Goal: Navigation & Orientation: Find specific page/section

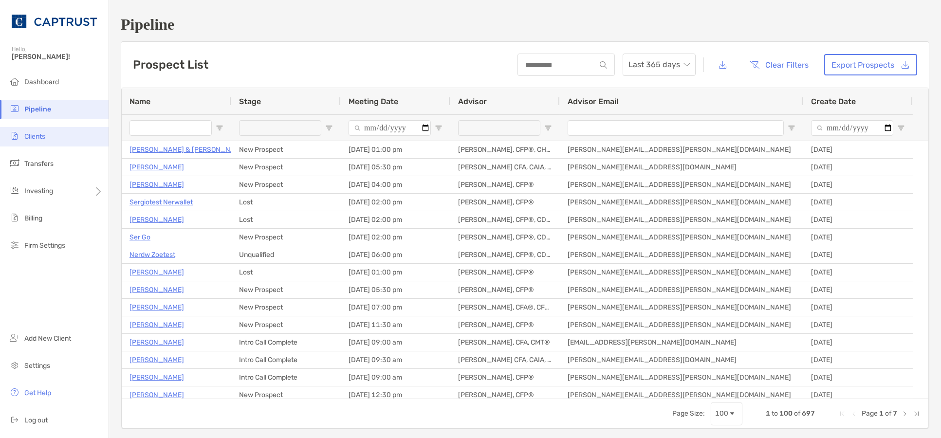
click at [29, 137] on span "Clients" at bounding box center [34, 136] width 21 height 8
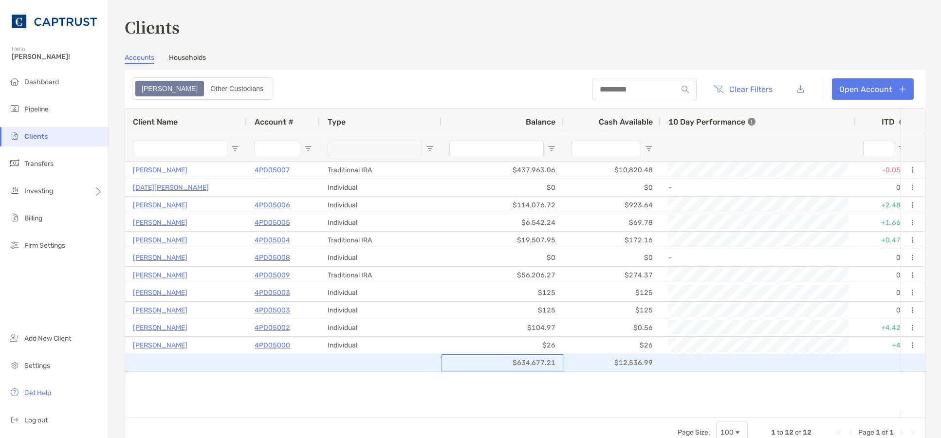
drag, startPoint x: 557, startPoint y: 360, endPoint x: 525, endPoint y: 364, distance: 32.3
click at [525, 364] on div "$634,677.21" at bounding box center [502, 362] width 122 height 17
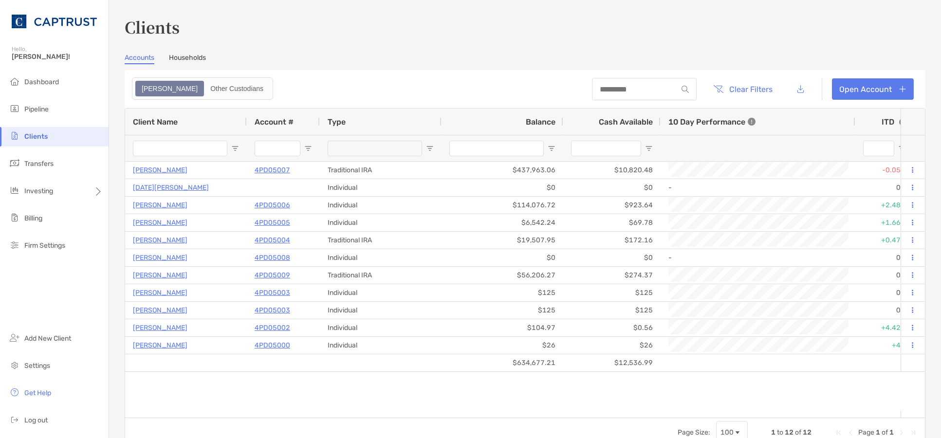
click at [188, 60] on link "Households" at bounding box center [187, 59] width 37 height 11
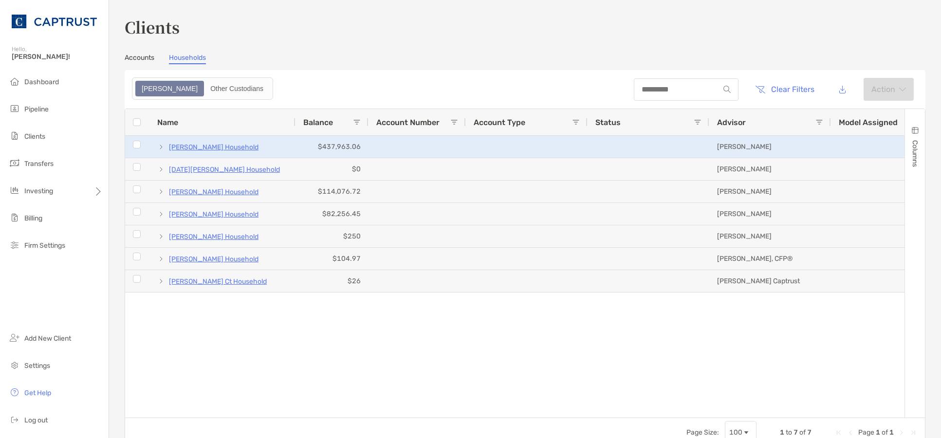
click at [157, 147] on span at bounding box center [161, 147] width 8 height 8
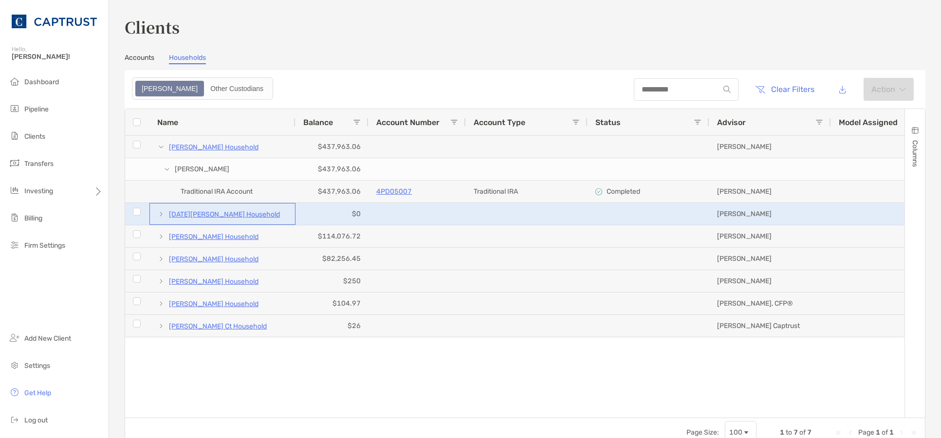
click at [160, 213] on span at bounding box center [161, 214] width 8 height 8
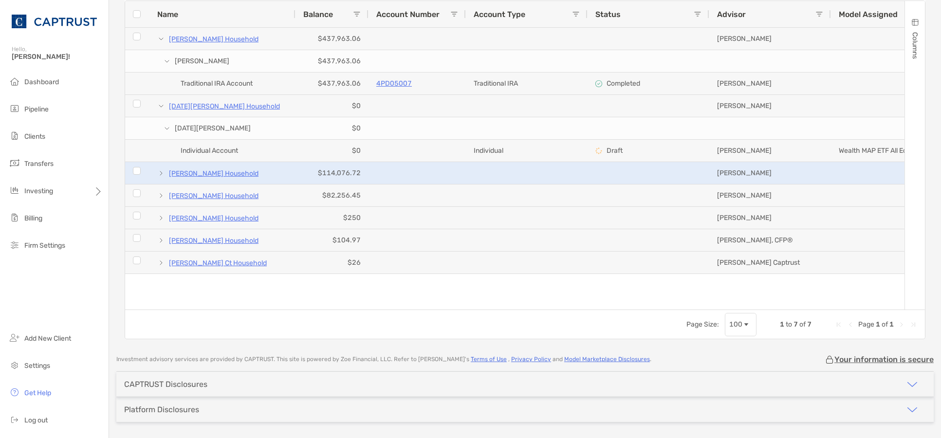
click at [160, 174] on span at bounding box center [161, 173] width 8 height 8
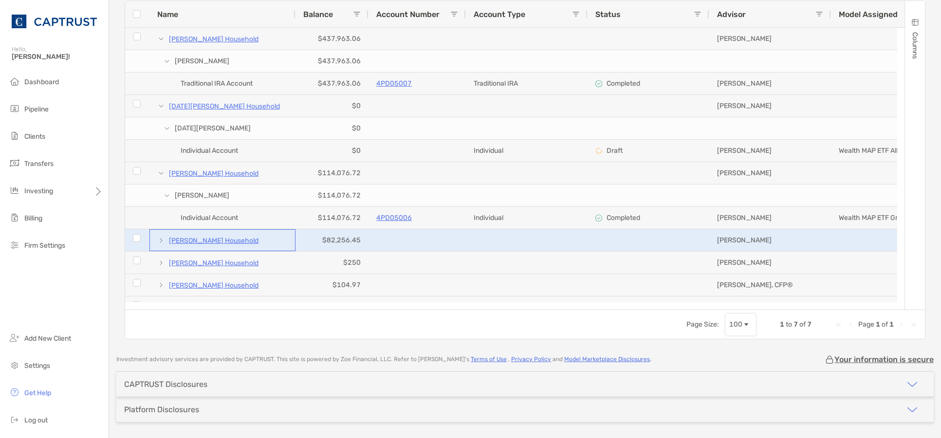
click at [159, 240] on span at bounding box center [161, 241] width 8 height 8
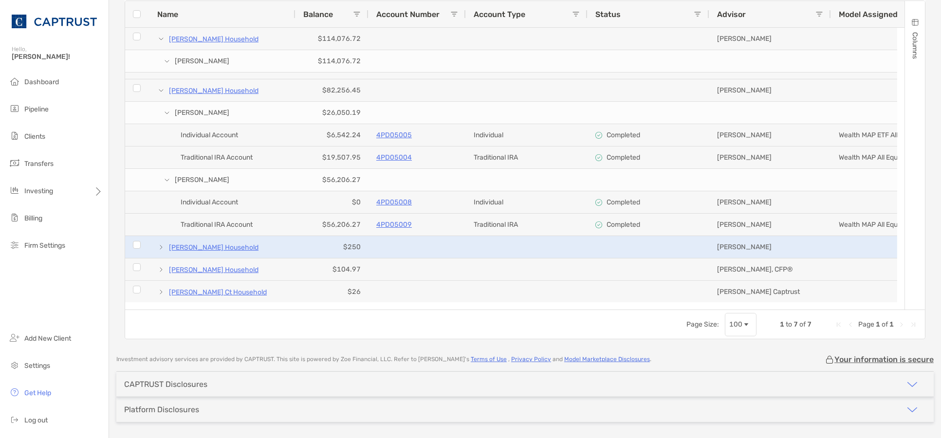
click at [164, 247] on span at bounding box center [161, 247] width 8 height 8
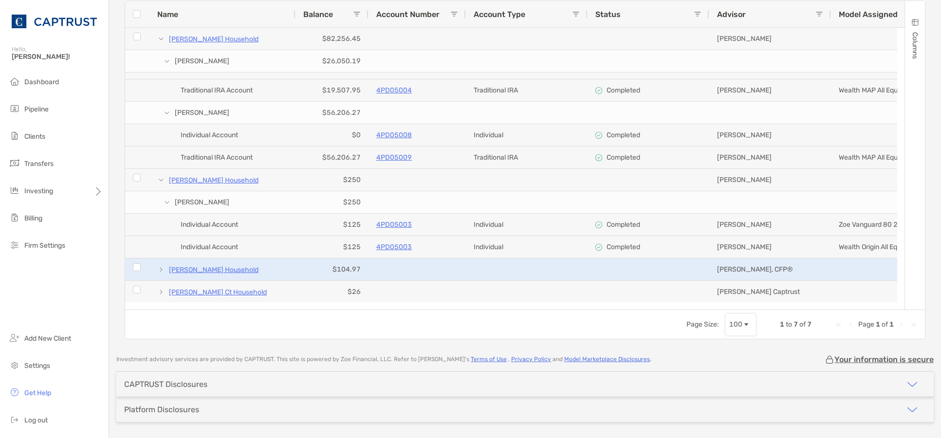
click at [163, 266] on span at bounding box center [161, 270] width 8 height 8
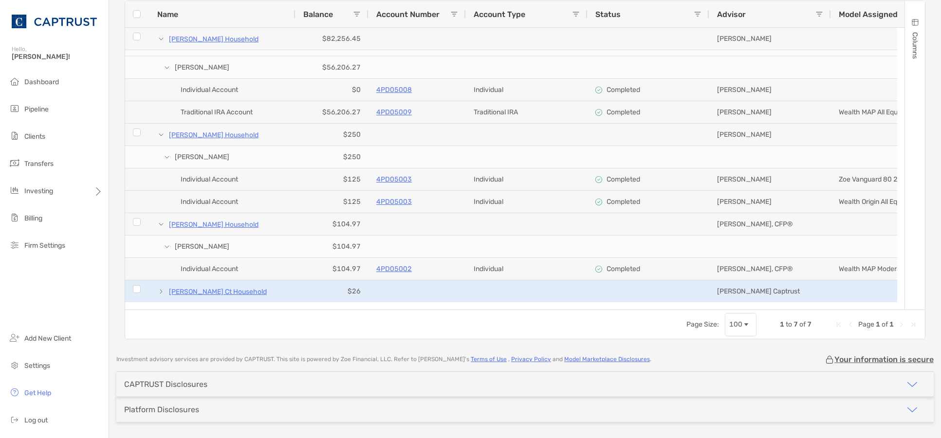
click at [161, 288] on span at bounding box center [161, 292] width 8 height 8
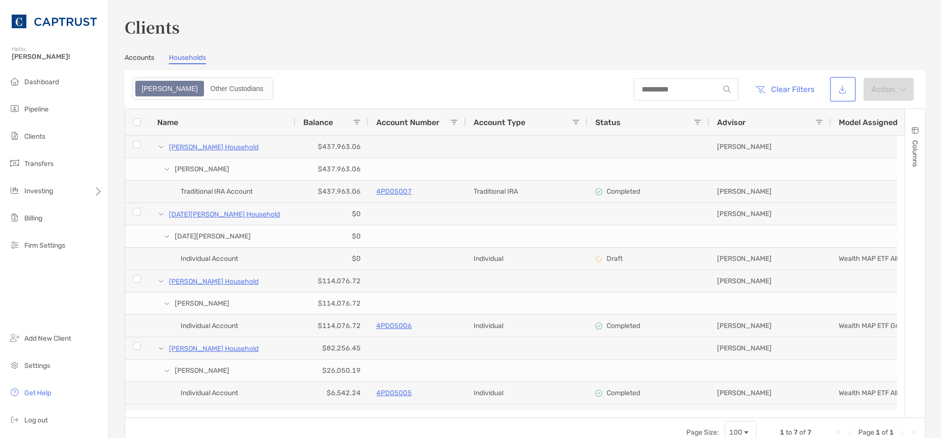
click at [834, 95] on button "button" at bounding box center [843, 89] width 22 height 21
